Goal: Book appointment/travel/reservation

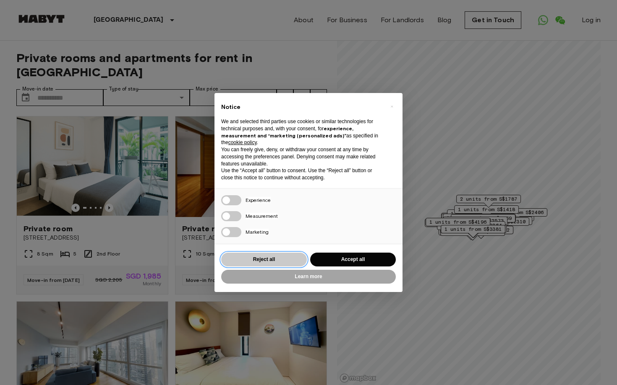
click at [266, 259] on button "Reject all" at bounding box center [264, 260] width 86 height 14
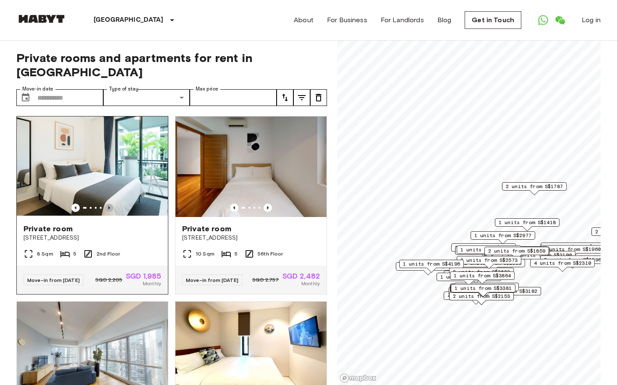
click at [112, 204] on icon "Previous image" at bounding box center [109, 208] width 8 height 8
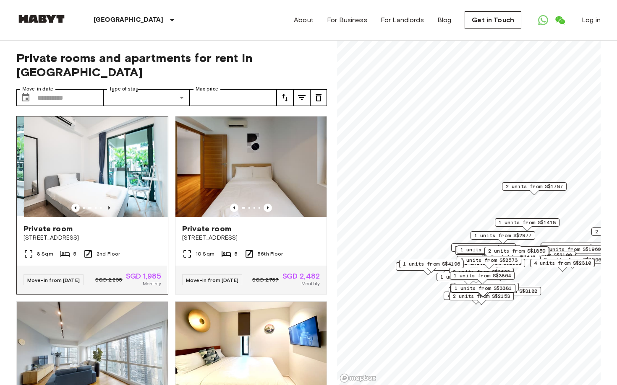
click at [112, 204] on icon "Previous image" at bounding box center [109, 208] width 8 height 8
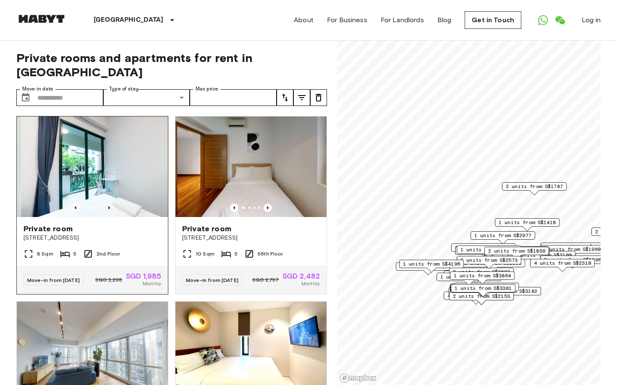
click at [112, 204] on icon "Previous image" at bounding box center [109, 208] width 8 height 8
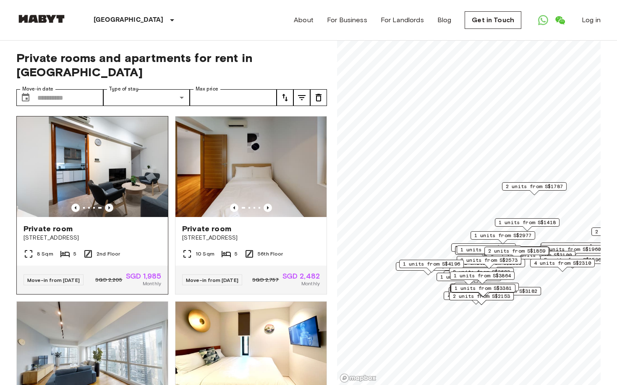
click at [112, 204] on icon "Previous image" at bounding box center [109, 208] width 8 height 8
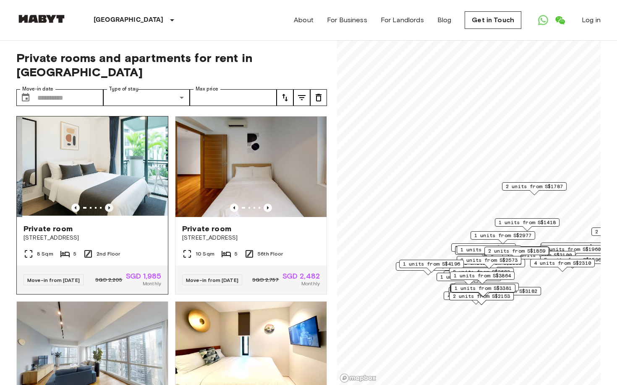
click at [112, 204] on icon "Previous image" at bounding box center [109, 208] width 8 height 8
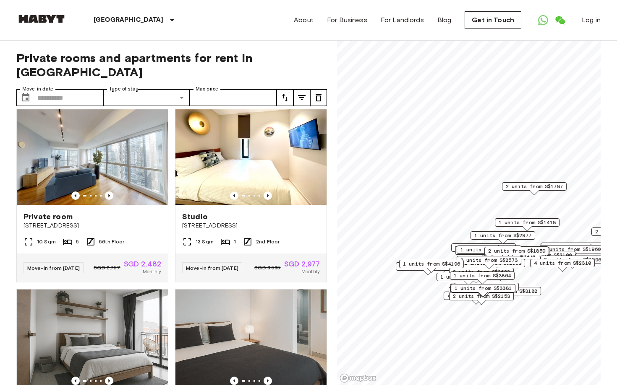
scroll to position [197, 0]
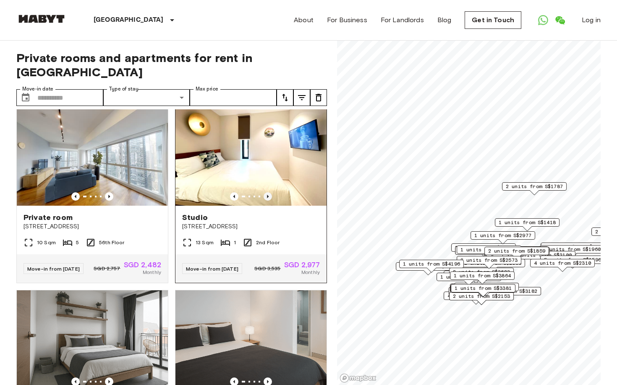
click at [266, 193] on icon "Previous image" at bounding box center [267, 197] width 8 height 8
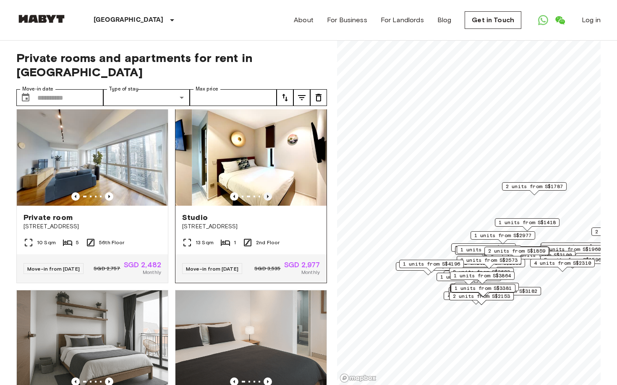
click at [266, 193] on icon "Previous image" at bounding box center [267, 197] width 8 height 8
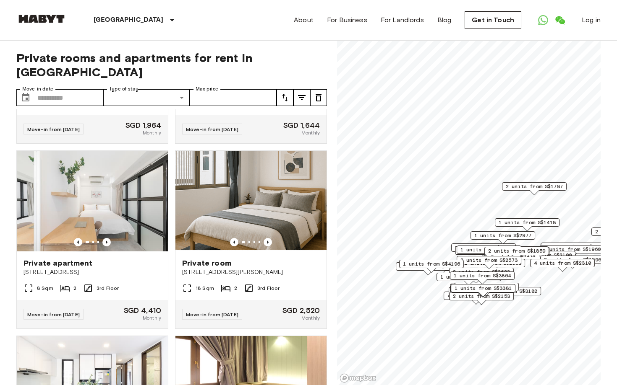
scroll to position [526, 0]
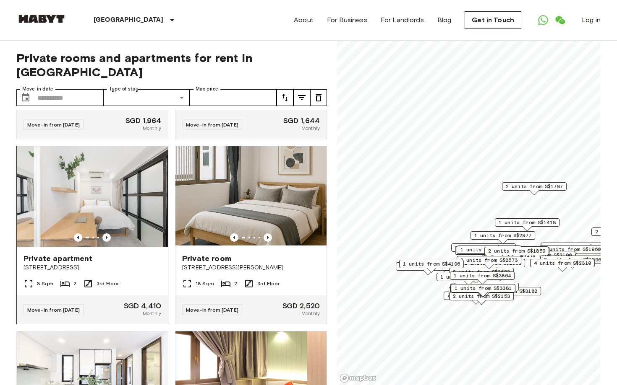
click at [108, 234] on icon "Previous image" at bounding box center [106, 238] width 8 height 8
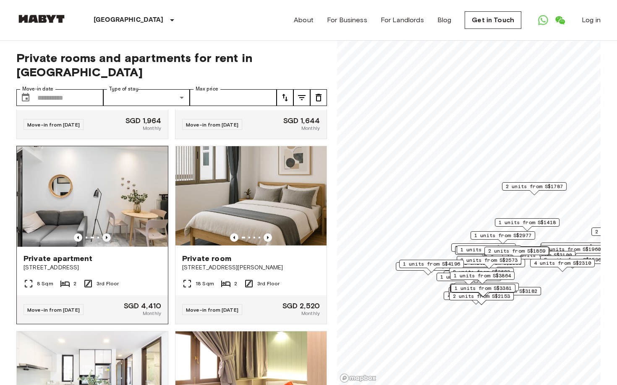
click at [108, 234] on icon "Previous image" at bounding box center [106, 238] width 8 height 8
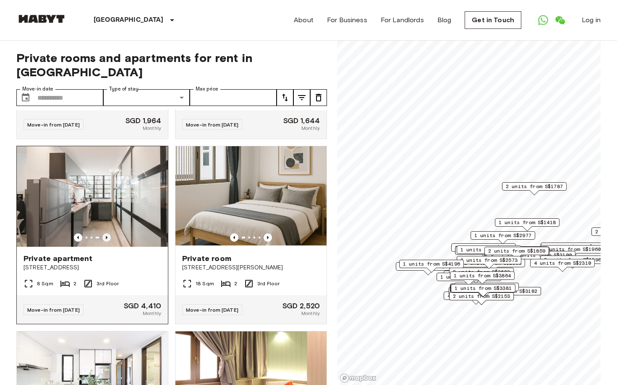
click at [108, 234] on icon "Previous image" at bounding box center [106, 238] width 8 height 8
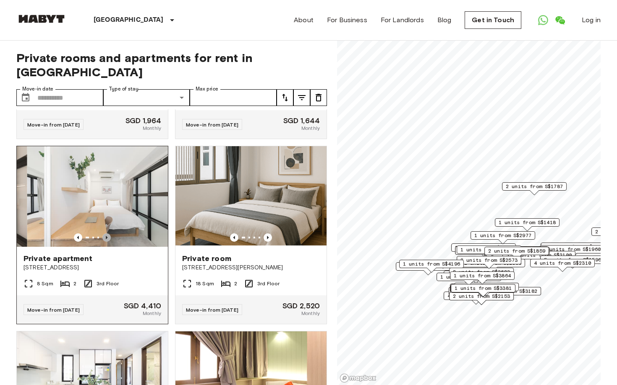
click at [108, 234] on icon "Previous image" at bounding box center [106, 238] width 8 height 8
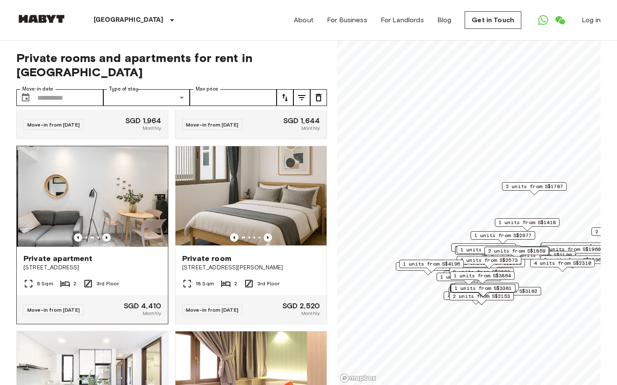
click at [108, 234] on icon "Previous image" at bounding box center [106, 238] width 8 height 8
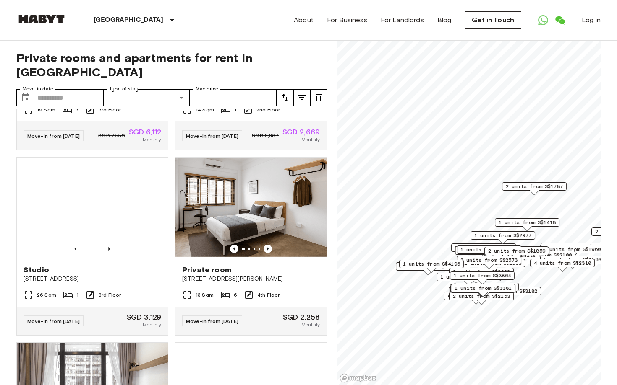
scroll to position [914, 0]
